Goal: Transaction & Acquisition: Purchase product/service

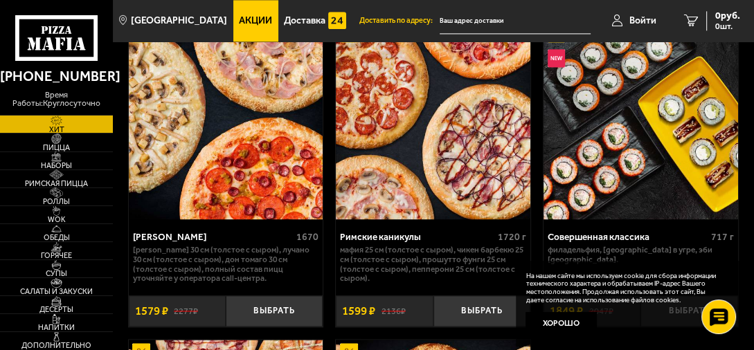
scroll to position [1385, 0]
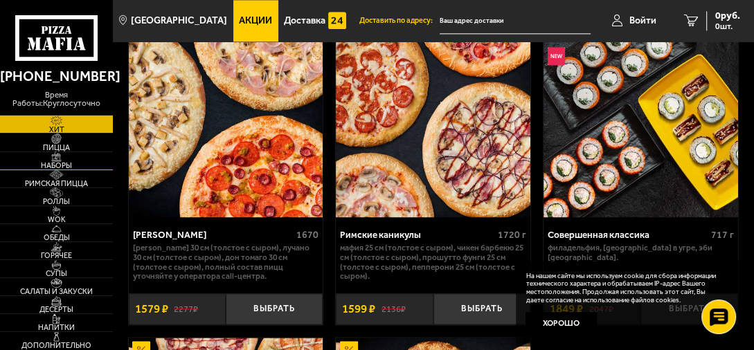
click at [69, 165] on span "Наборы" at bounding box center [56, 166] width 113 height 8
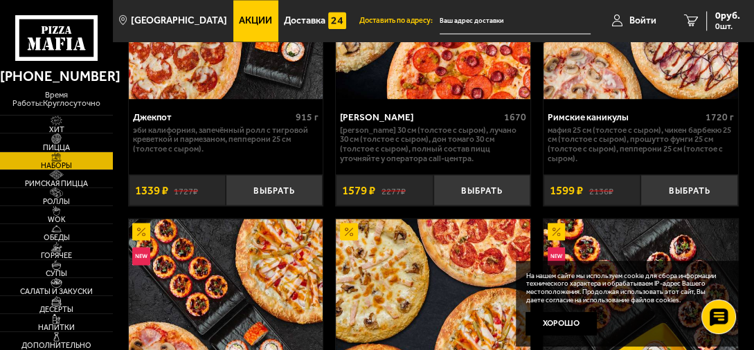
scroll to position [1784, 0]
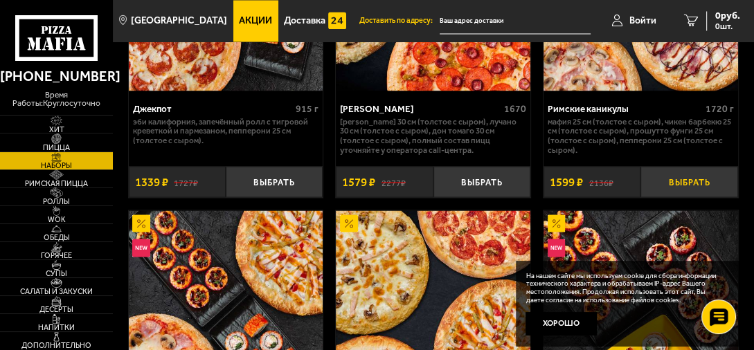
click at [693, 184] on button "Выбрать" at bounding box center [689, 181] width 97 height 31
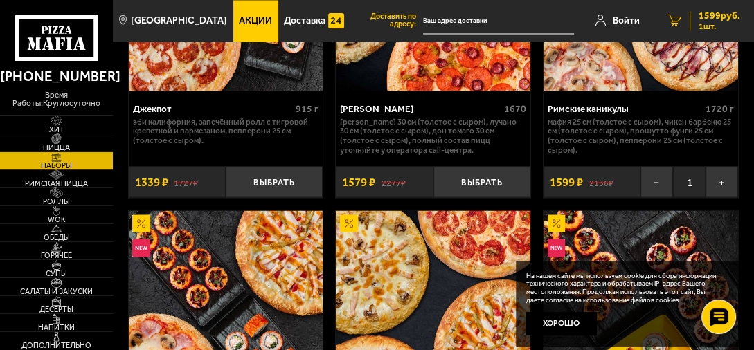
click at [668, 24] on icon "1" at bounding box center [675, 21] width 14 height 12
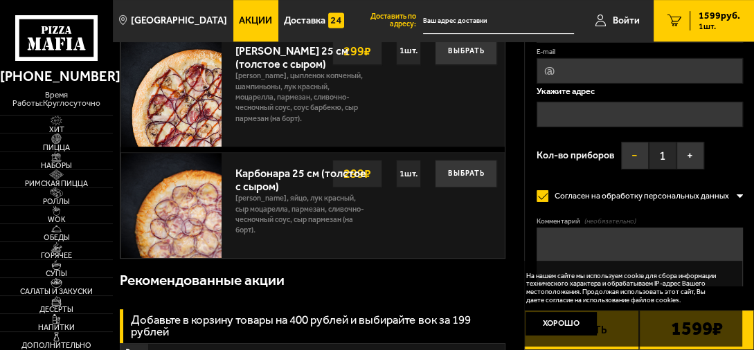
scroll to position [518, 0]
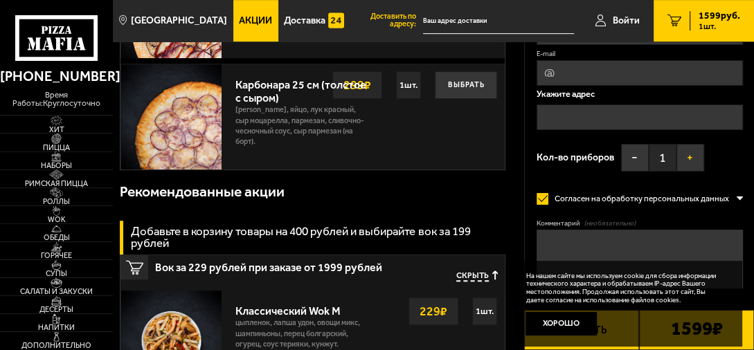
click at [677, 158] on button "+" at bounding box center [691, 158] width 28 height 28
click at [677, 159] on button "+" at bounding box center [691, 158] width 28 height 28
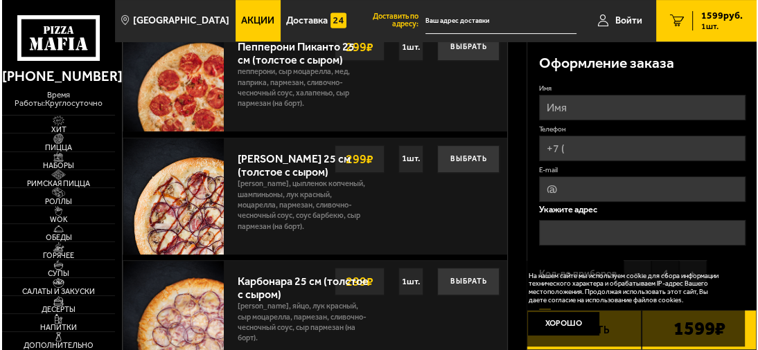
scroll to position [310, 0]
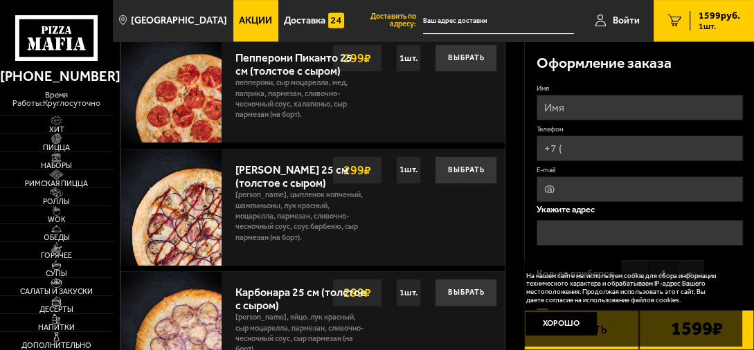
click at [560, 104] on input "Имя" at bounding box center [640, 108] width 206 height 26
type input "Гость"
click at [582, 151] on input "Телефон" at bounding box center [640, 149] width 206 height 26
type input "[PHONE_NUMBER]"
click at [584, 190] on input "E-mail" at bounding box center [640, 190] width 206 height 26
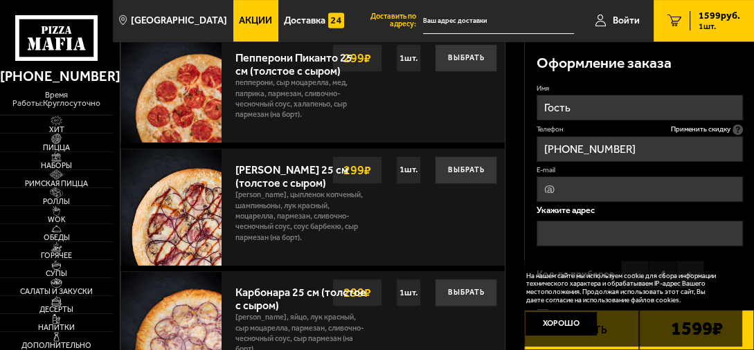
type input "[EMAIL_ADDRESS][DOMAIN_NAME]"
click at [616, 233] on input "text" at bounding box center [640, 234] width 206 height 26
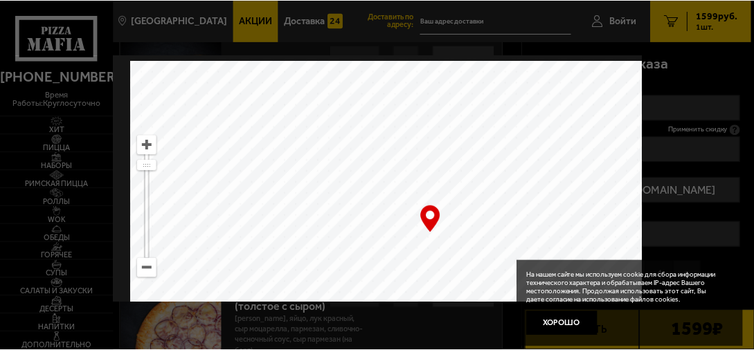
scroll to position [58, 0]
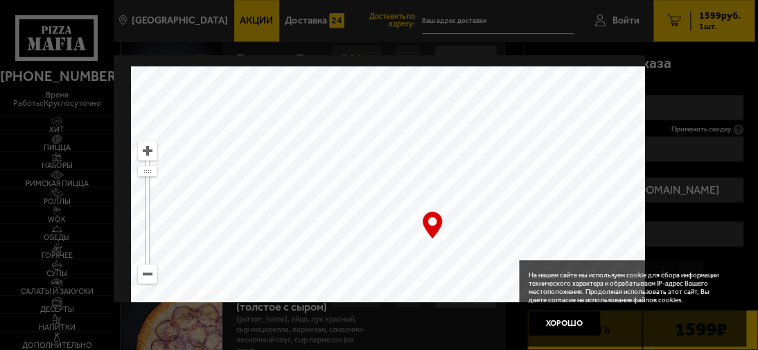
click at [147, 270] on ymaps at bounding box center [147, 274] width 18 height 18
click at [147, 269] on ymaps at bounding box center [147, 274] width 18 height 18
drag, startPoint x: 517, startPoint y: 214, endPoint x: 209, endPoint y: 175, distance: 310.6
click at [215, 175] on ymaps at bounding box center [432, 239] width 602 height 346
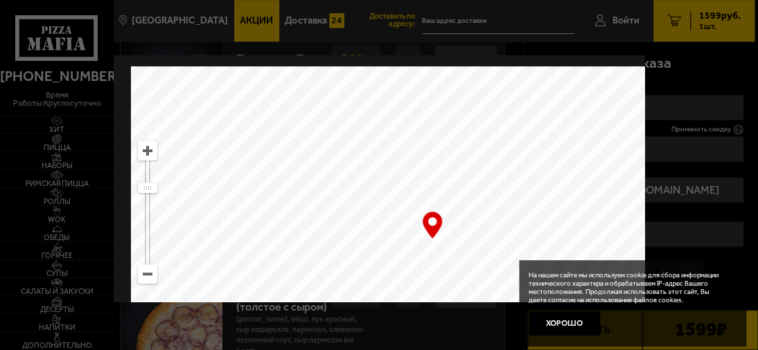
type input "[STREET_ADDRESS][PERSON_NAME]"
drag, startPoint x: 477, startPoint y: 204, endPoint x: 312, endPoint y: 45, distance: 229.2
type input "[STREET_ADDRESS]"
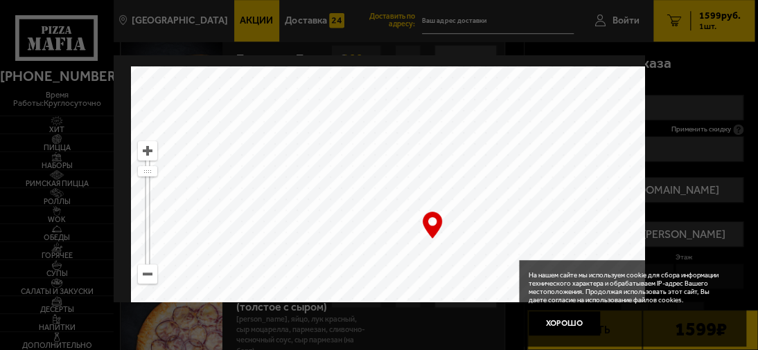
type input "[STREET_ADDRESS]"
drag, startPoint x: 481, startPoint y: 194, endPoint x: 508, endPoint y: -12, distance: 207.4
drag, startPoint x: 493, startPoint y: 160, endPoint x: 269, endPoint y: 126, distance: 226.9
click at [269, 126] on ymaps at bounding box center [432, 239] width 602 height 346
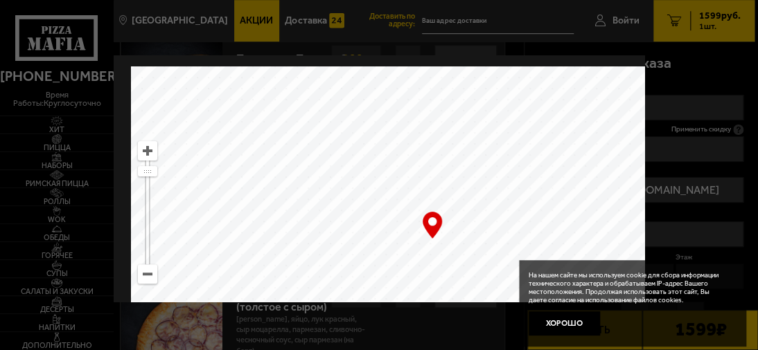
drag, startPoint x: 386, startPoint y: 190, endPoint x: 226, endPoint y: 111, distance: 177.8
click at [233, 112] on ymaps at bounding box center [432, 239] width 602 height 346
type input "[STREET_ADDRESS]"
drag, startPoint x: 296, startPoint y: 193, endPoint x: 537, endPoint y: 119, distance: 251.9
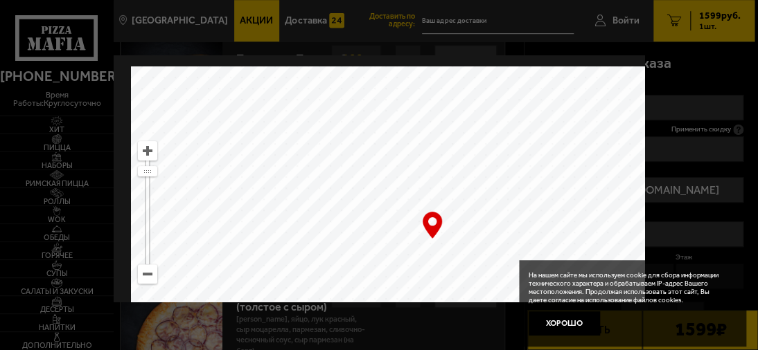
click at [564, 109] on ymaps at bounding box center [432, 239] width 602 height 346
drag, startPoint x: 275, startPoint y: 197, endPoint x: 399, endPoint y: 59, distance: 185.3
click at [399, 59] on div "[STREET_ADDRESS] Это мой адрес Найдите адрес перетащив карту … © Яндекс Условия…" at bounding box center [432, 214] width 602 height 398
drag, startPoint x: 467, startPoint y: 170, endPoint x: 507, endPoint y: 101, distance: 79.5
click at [507, 101] on ymaps at bounding box center [432, 239] width 602 height 346
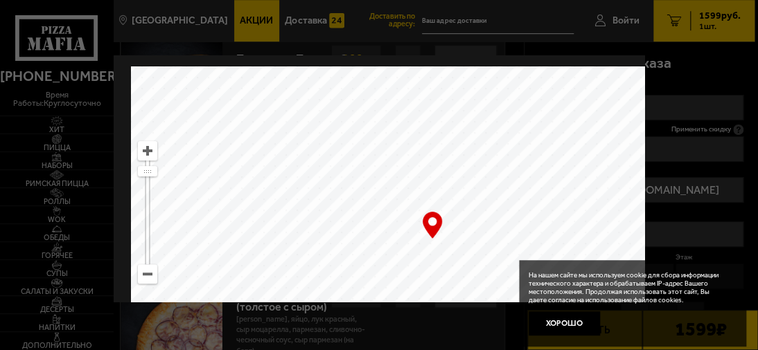
drag, startPoint x: 492, startPoint y: 190, endPoint x: 482, endPoint y: 79, distance: 111.2
click at [475, 73] on ymaps at bounding box center [432, 239] width 602 height 346
drag, startPoint x: 501, startPoint y: 203, endPoint x: 469, endPoint y: 70, distance: 136.7
click at [472, 72] on ymaps at bounding box center [432, 239] width 602 height 346
type input "[STREET_ADDRESS]"
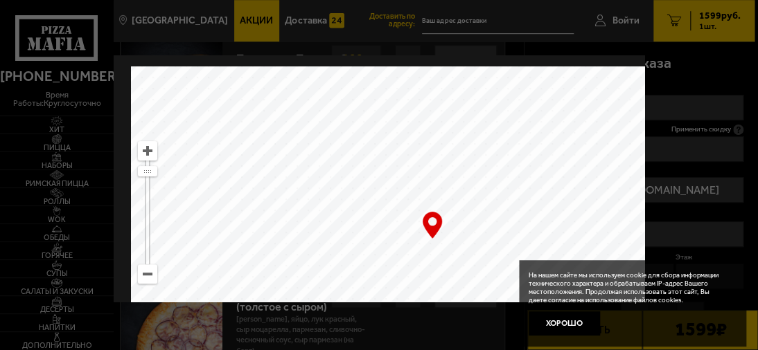
type input "[STREET_ADDRESS]"
drag, startPoint x: 495, startPoint y: 186, endPoint x: 464, endPoint y: 204, distance: 36.3
click at [464, 204] on ymaps at bounding box center [432, 239] width 602 height 346
type input "[STREET_ADDRESS]"
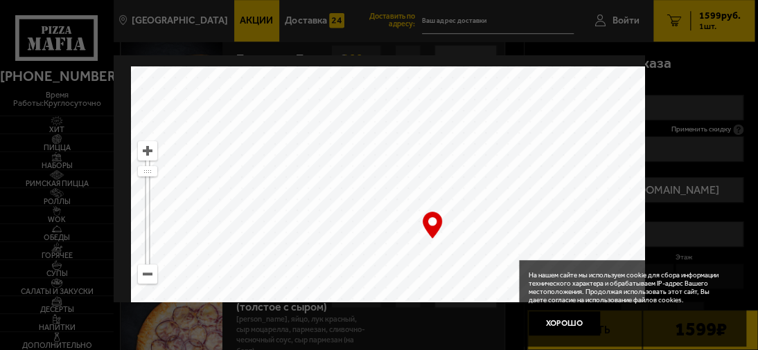
click at [432, 229] on div "… © Яндекс Условия использования Открыть в Яндекс.Картах Создать свою карту" at bounding box center [432, 239] width 602 height 346
click at [432, 226] on div "… © Яндекс Условия использования Открыть в Яндекс.Картах Создать свою карту" at bounding box center [432, 239] width 602 height 346
click at [150, 151] on ymaps at bounding box center [147, 151] width 18 height 18
click at [152, 151] on ymaps at bounding box center [147, 151] width 18 height 18
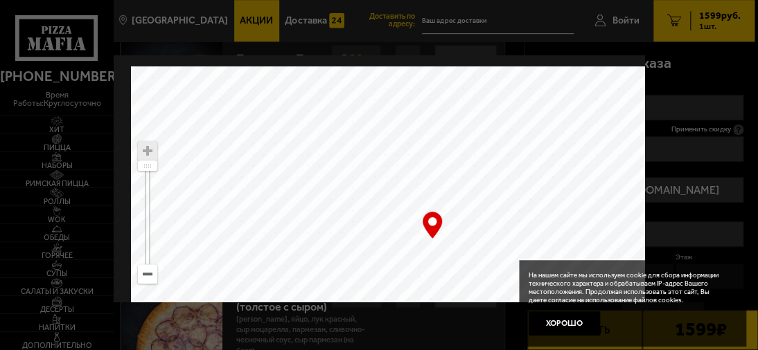
click at [432, 217] on div "… © Яндекс Условия использования Открыть в Яндекс.Картах Создать свою карту" at bounding box center [432, 239] width 602 height 346
click at [571, 325] on button "Хорошо" at bounding box center [563, 324] width 71 height 24
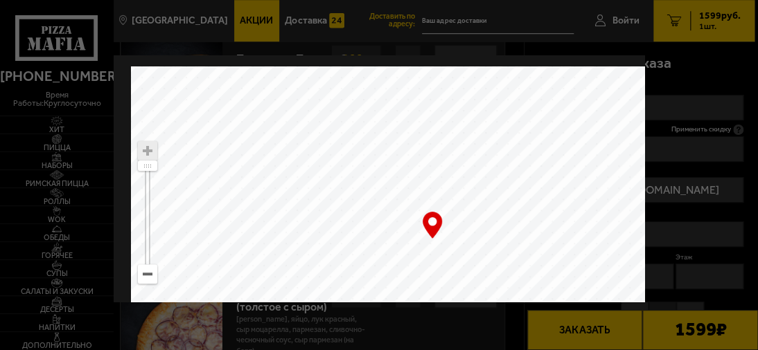
click at [429, 231] on div "… © Яндекс Условия использования Открыть в Яндекс.Картах Создать свою карту" at bounding box center [432, 239] width 602 height 346
click at [685, 118] on div at bounding box center [379, 175] width 758 height 350
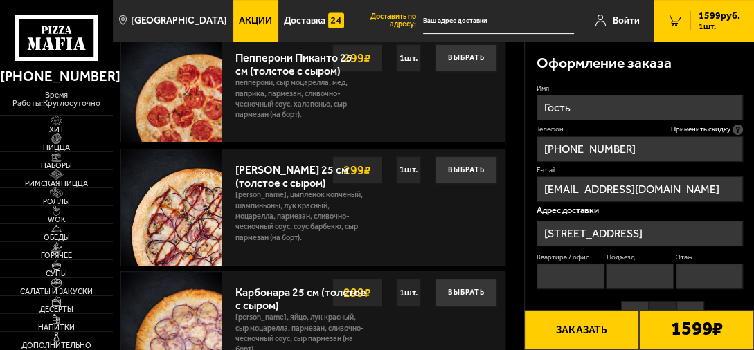
click at [580, 274] on input "Квартира / офис" at bounding box center [570, 277] width 67 height 26
type input "448"
click at [656, 280] on input "Подъезд" at bounding box center [639, 277] width 67 height 26
type input "10"
click at [713, 277] on input "Этаж" at bounding box center [709, 277] width 67 height 26
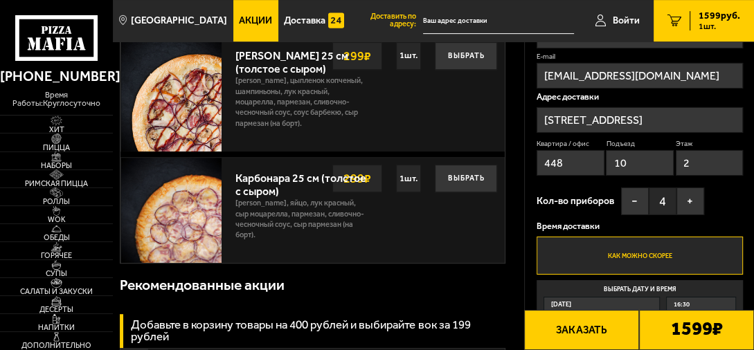
scroll to position [449, 0]
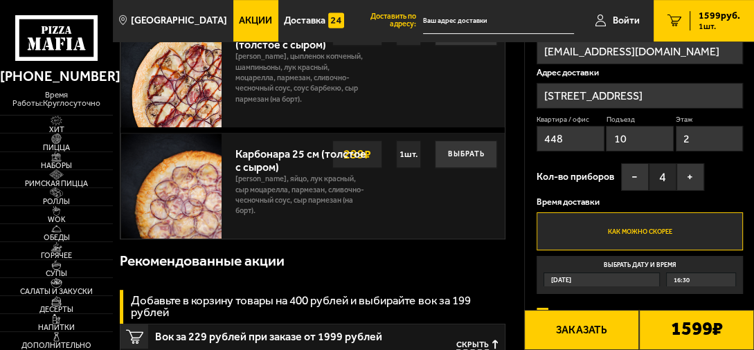
type input "2"
click at [656, 226] on label "Как можно скорее" at bounding box center [640, 231] width 206 height 37
click at [0, 0] on input "Как можно скорее" at bounding box center [0, 0] width 0 height 0
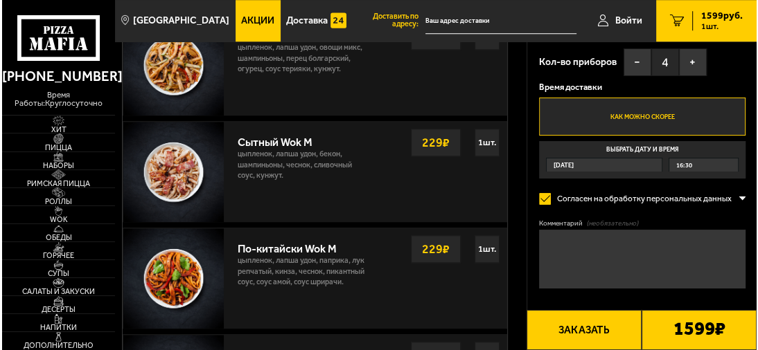
scroll to position [795, 0]
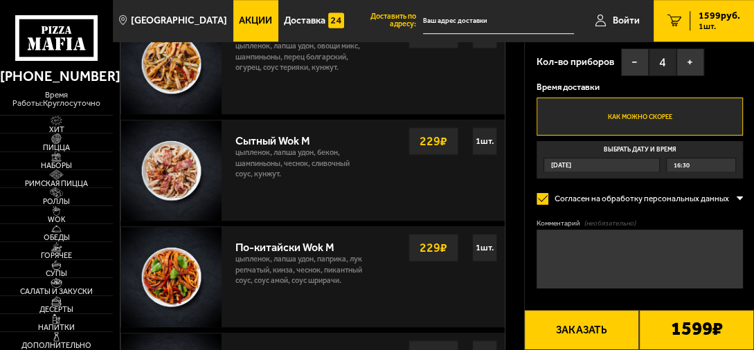
click at [584, 328] on button "Заказать" at bounding box center [581, 330] width 115 height 40
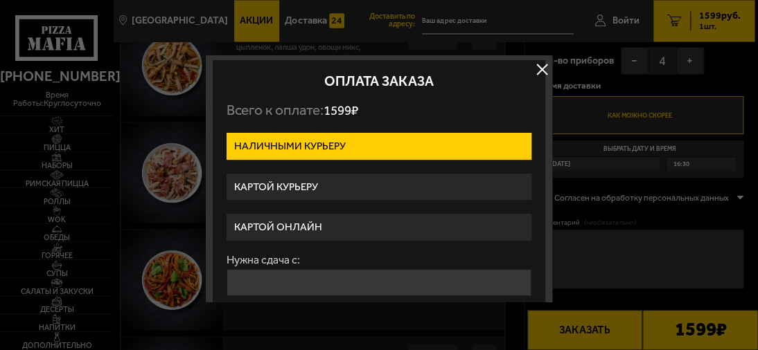
click at [299, 188] on label "Картой курьеру" at bounding box center [378, 187] width 305 height 27
click at [0, 0] on input "Картой курьеру" at bounding box center [0, 0] width 0 height 0
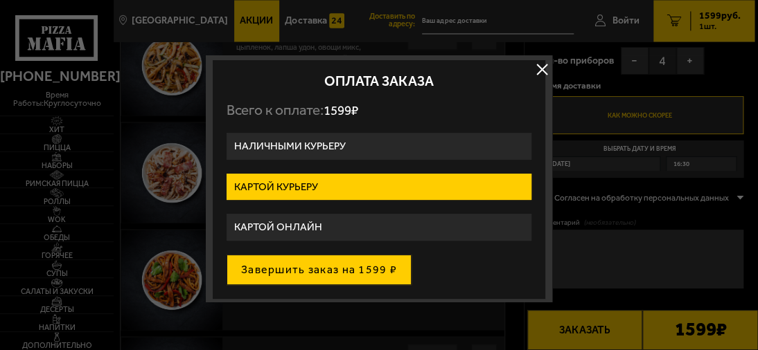
click at [321, 268] on button "Завершить заказ на 1599 ₽" at bounding box center [318, 270] width 185 height 30
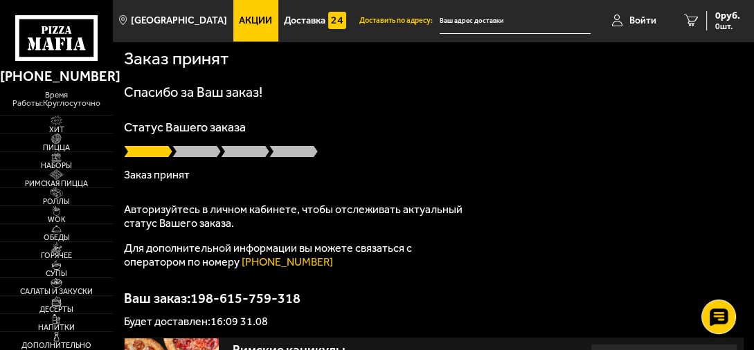
scroll to position [69, 0]
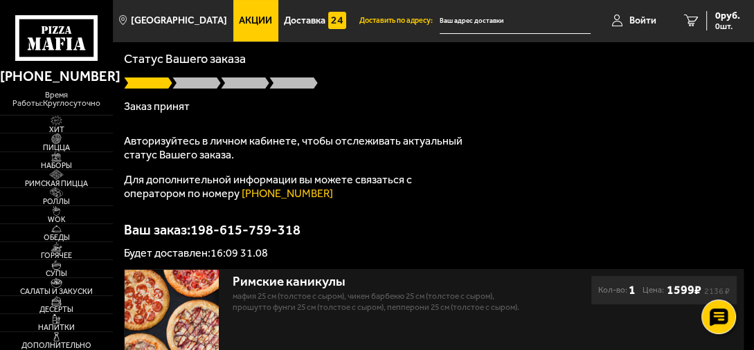
click at [474, 21] on input "text" at bounding box center [515, 21] width 151 height 26
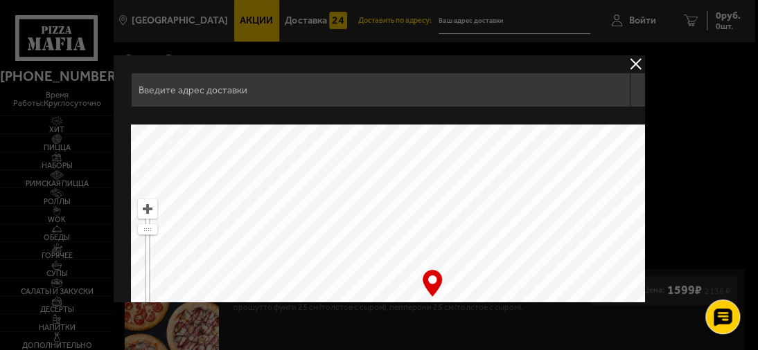
click at [630, 60] on button "delivery type" at bounding box center [635, 63] width 17 height 17
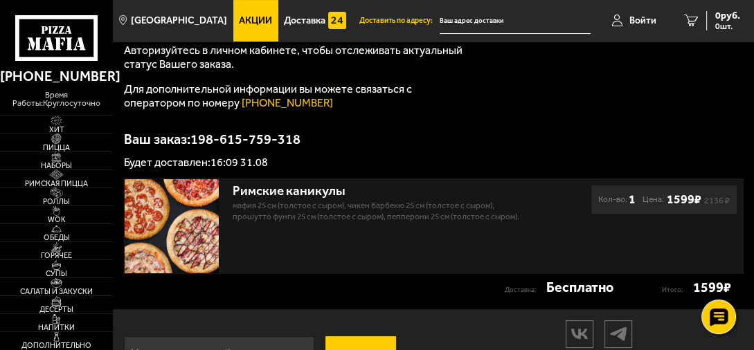
scroll to position [70, 0]
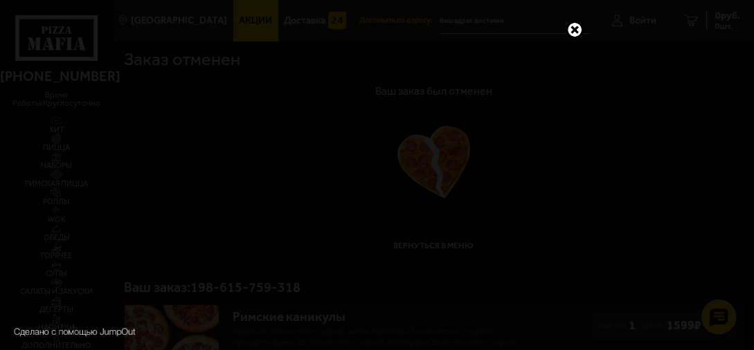
click at [569, 29] on link at bounding box center [575, 30] width 18 height 18
